Goal: Task Accomplishment & Management: Manage account settings

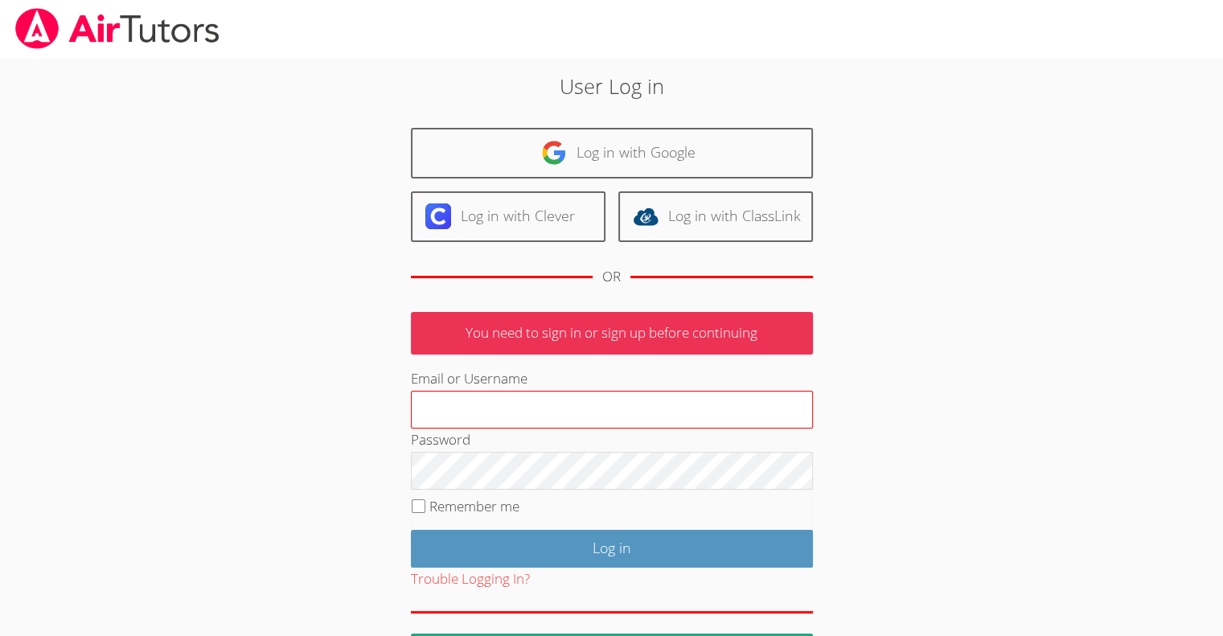
click at [444, 424] on input "Email or Username" at bounding box center [612, 410] width 402 height 39
click at [444, 424] on input "t" at bounding box center [612, 410] width 402 height 39
type input "terigennaroairtutor@gmail.com"
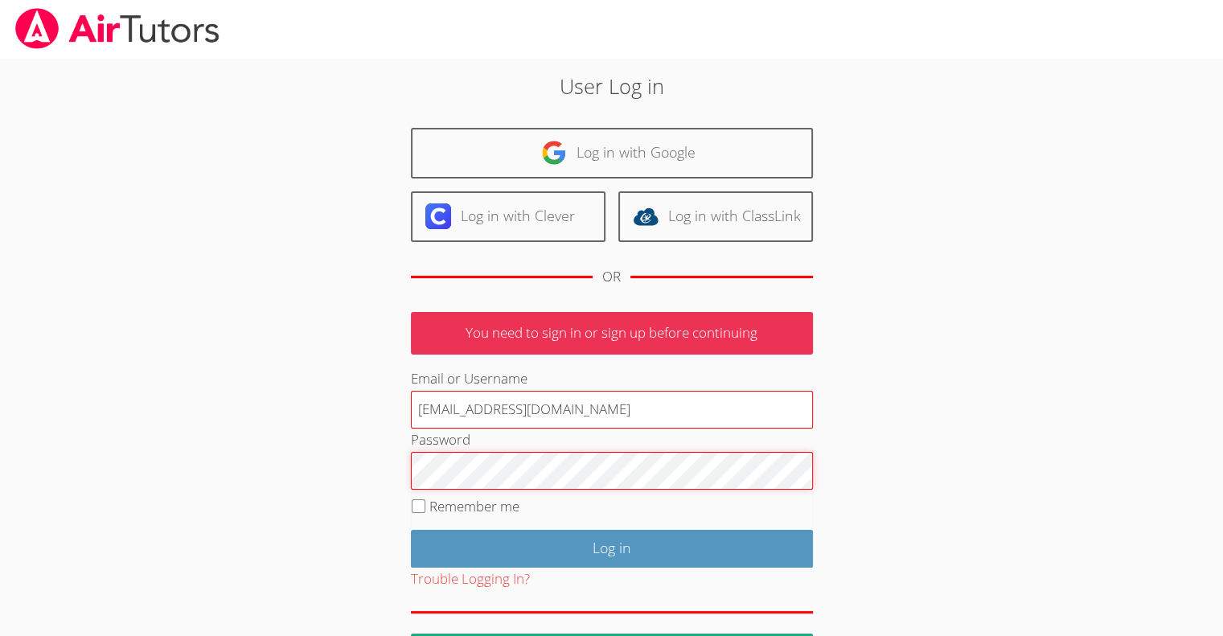
click at [411, 530] on input "Log in" at bounding box center [612, 549] width 402 height 38
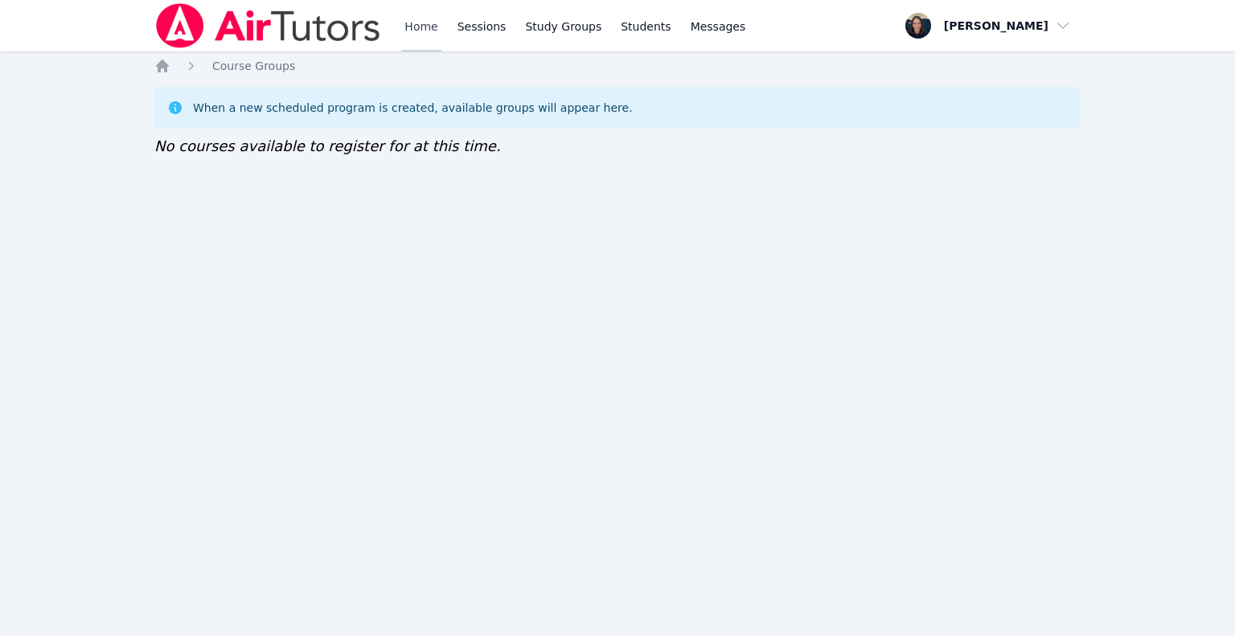
click at [412, 35] on link "Home" at bounding box center [420, 25] width 39 height 51
